Goal: Navigation & Orientation: Find specific page/section

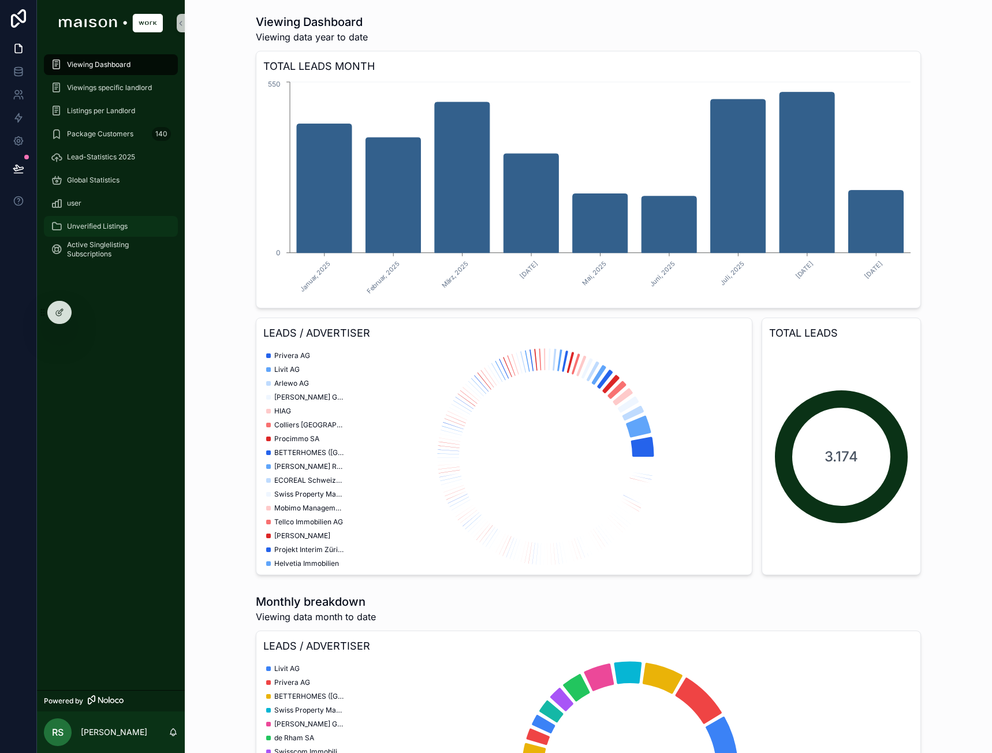
click at [99, 221] on div "Unverified Listings" at bounding box center [111, 226] width 120 height 18
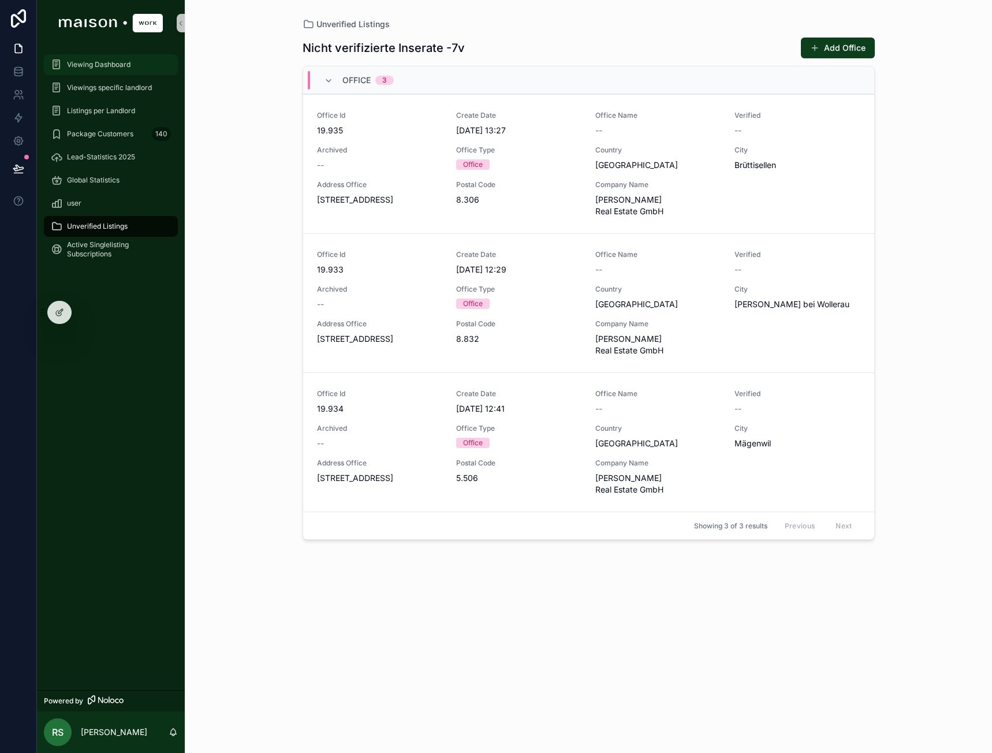
click at [102, 61] on span "Viewing Dashboard" at bounding box center [98, 64] width 63 height 9
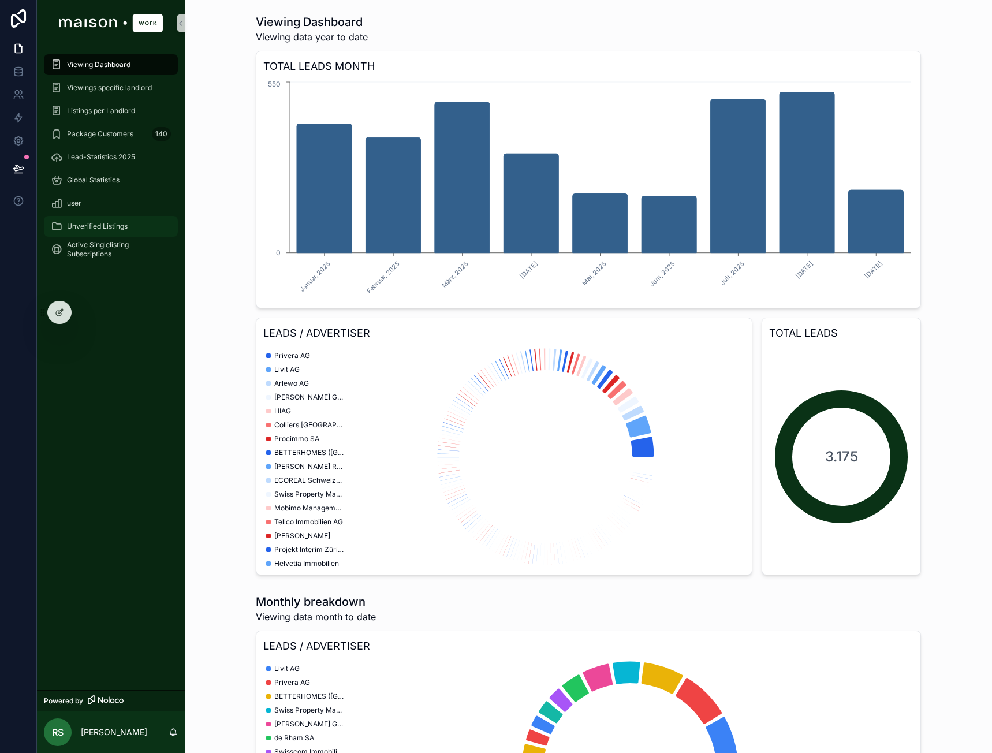
click at [148, 222] on div "Unverified Listings" at bounding box center [111, 226] width 120 height 18
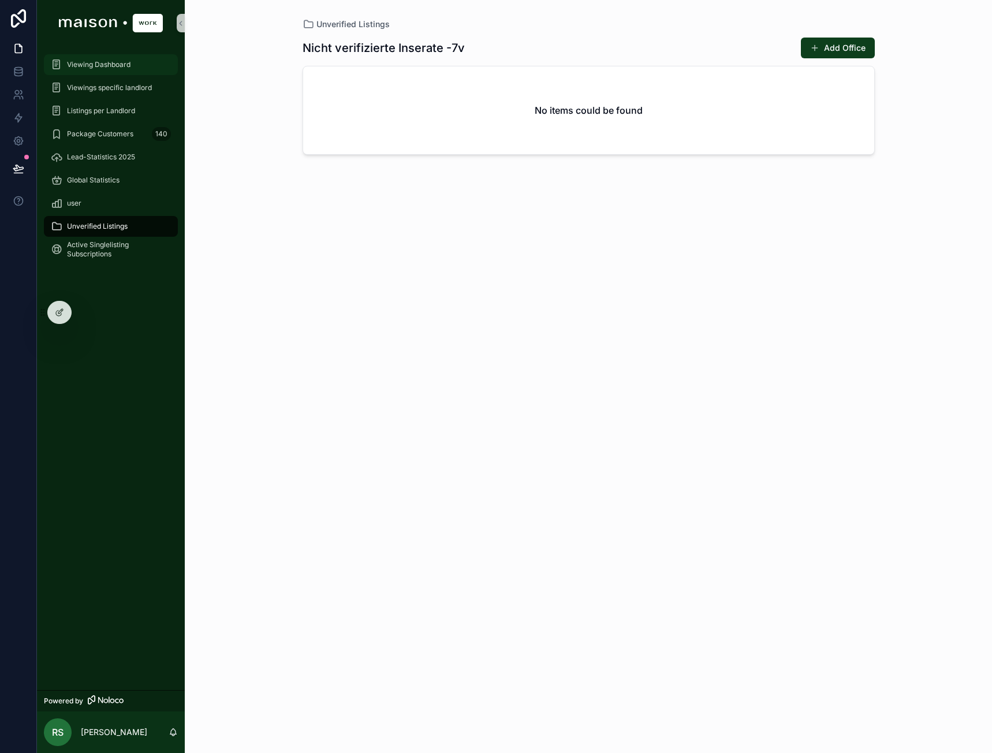
click at [119, 61] on span "Viewing Dashboard" at bounding box center [98, 64] width 63 height 9
